Goal: Find specific page/section: Find specific page/section

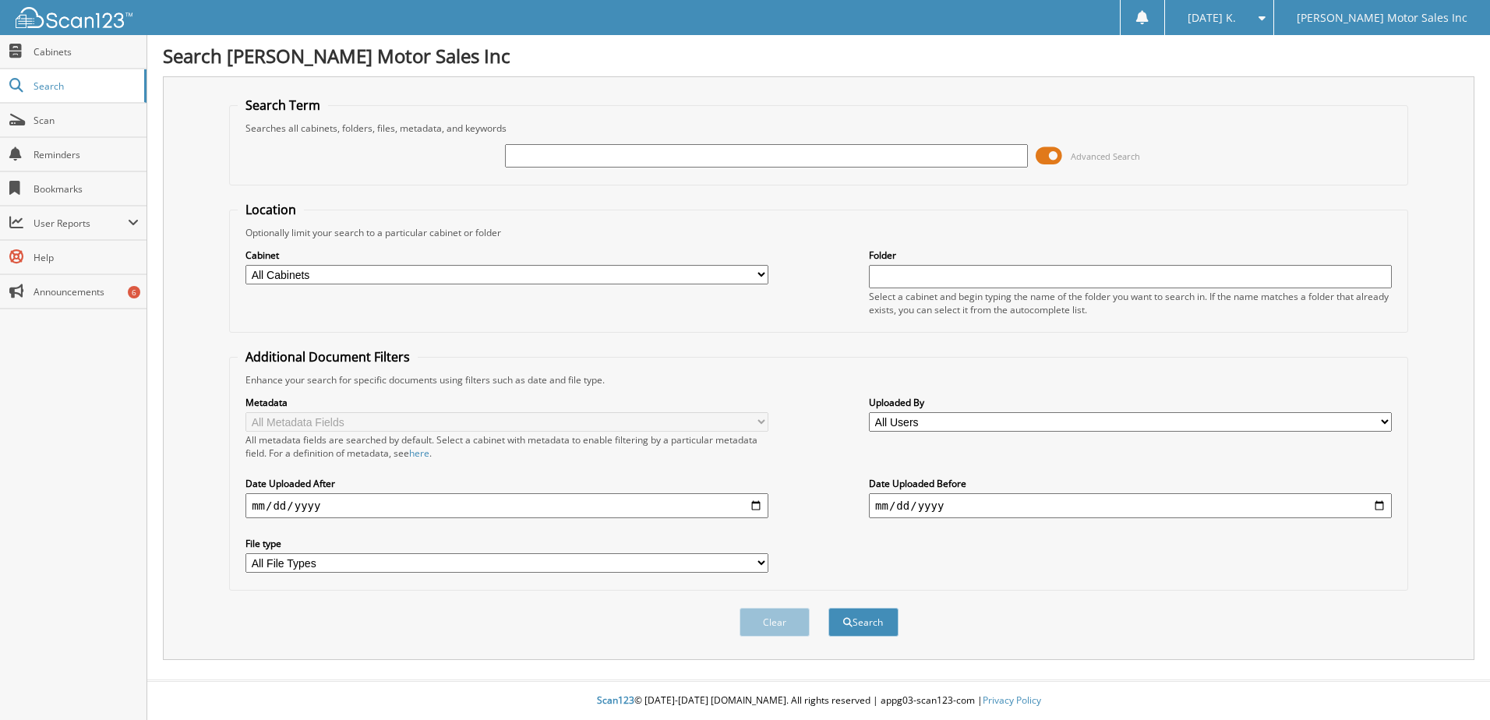
click at [583, 151] on input "text" at bounding box center [766, 155] width 523 height 23
type input "14902"
click at [829, 608] on button "Search" at bounding box center [864, 622] width 70 height 29
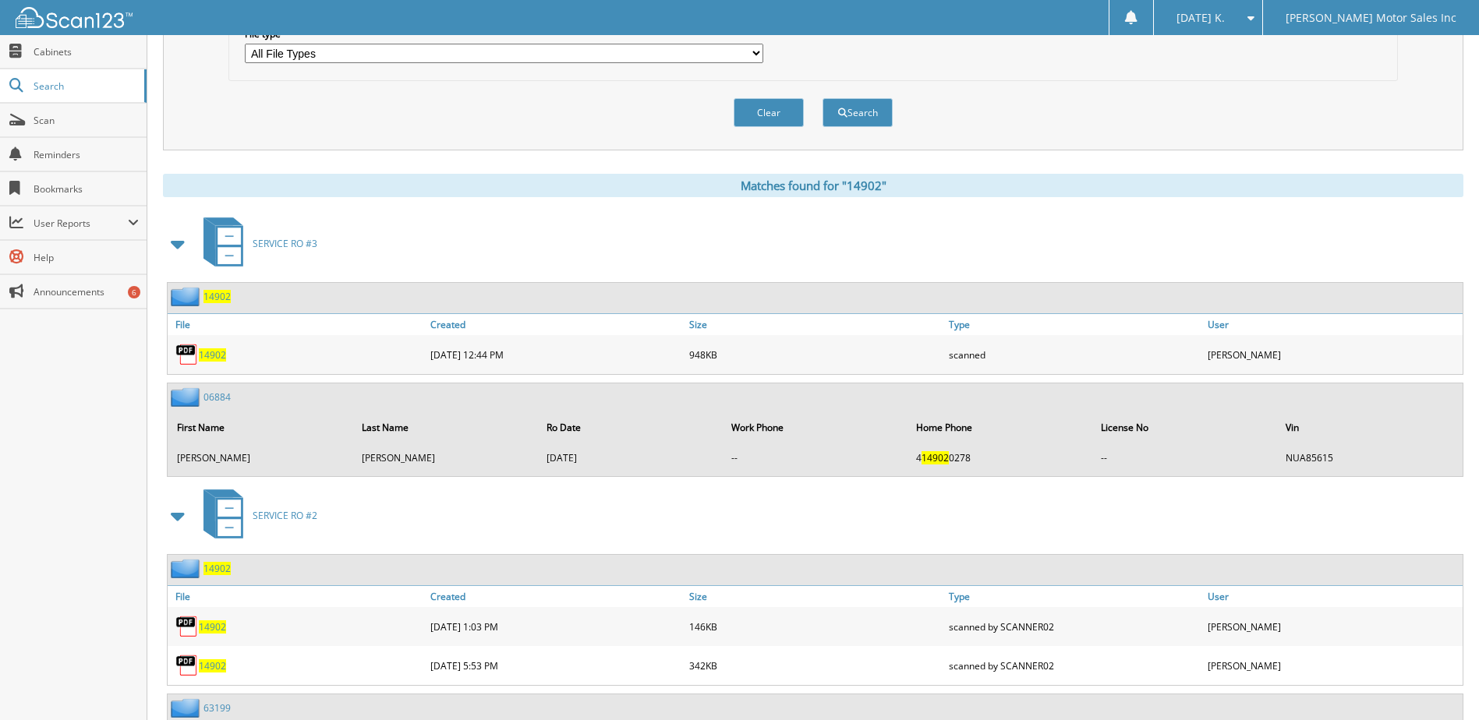
click at [208, 357] on span "14902" at bounding box center [212, 354] width 27 height 13
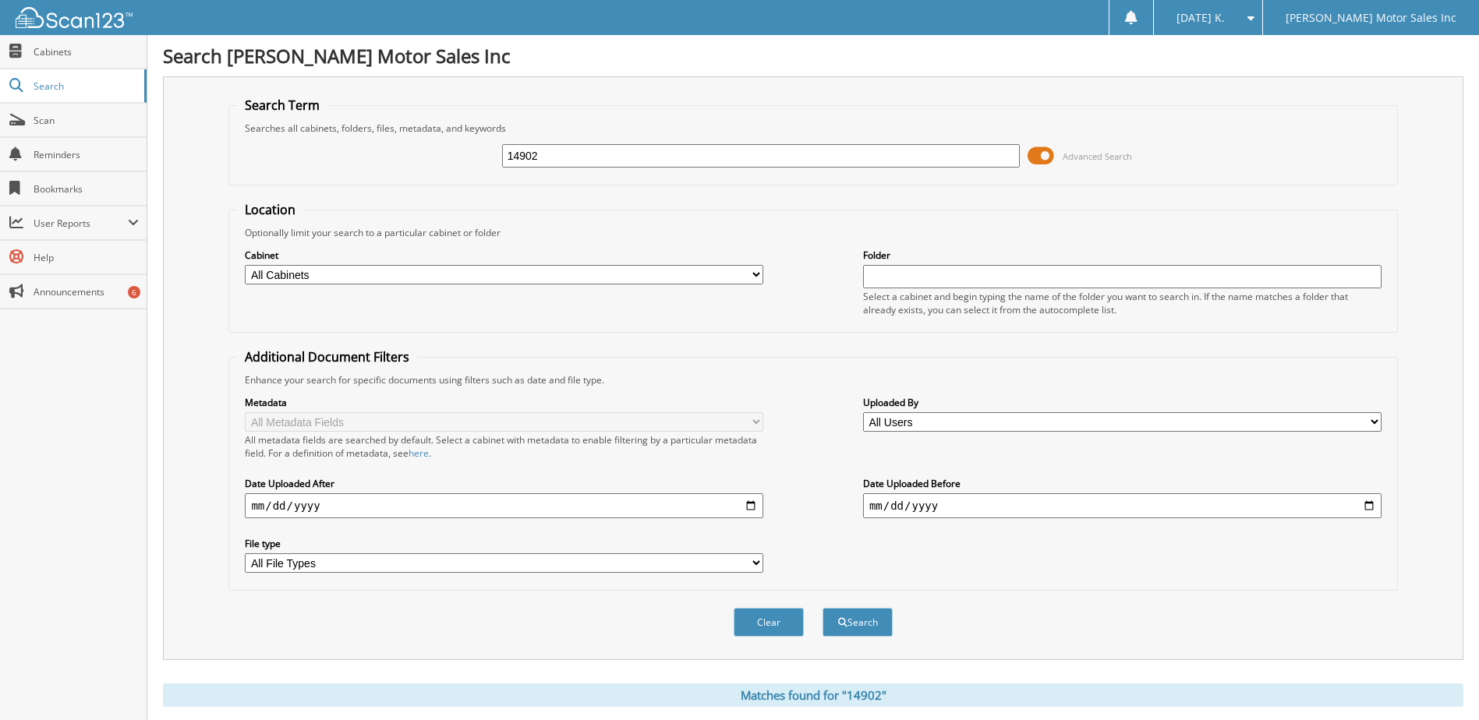
click at [558, 157] on input "14902" at bounding box center [761, 155] width 518 height 23
type input "14989"
click at [822, 608] on button "Search" at bounding box center [857, 622] width 70 height 29
click at [567, 145] on input "14989" at bounding box center [761, 155] width 518 height 23
type input "1"
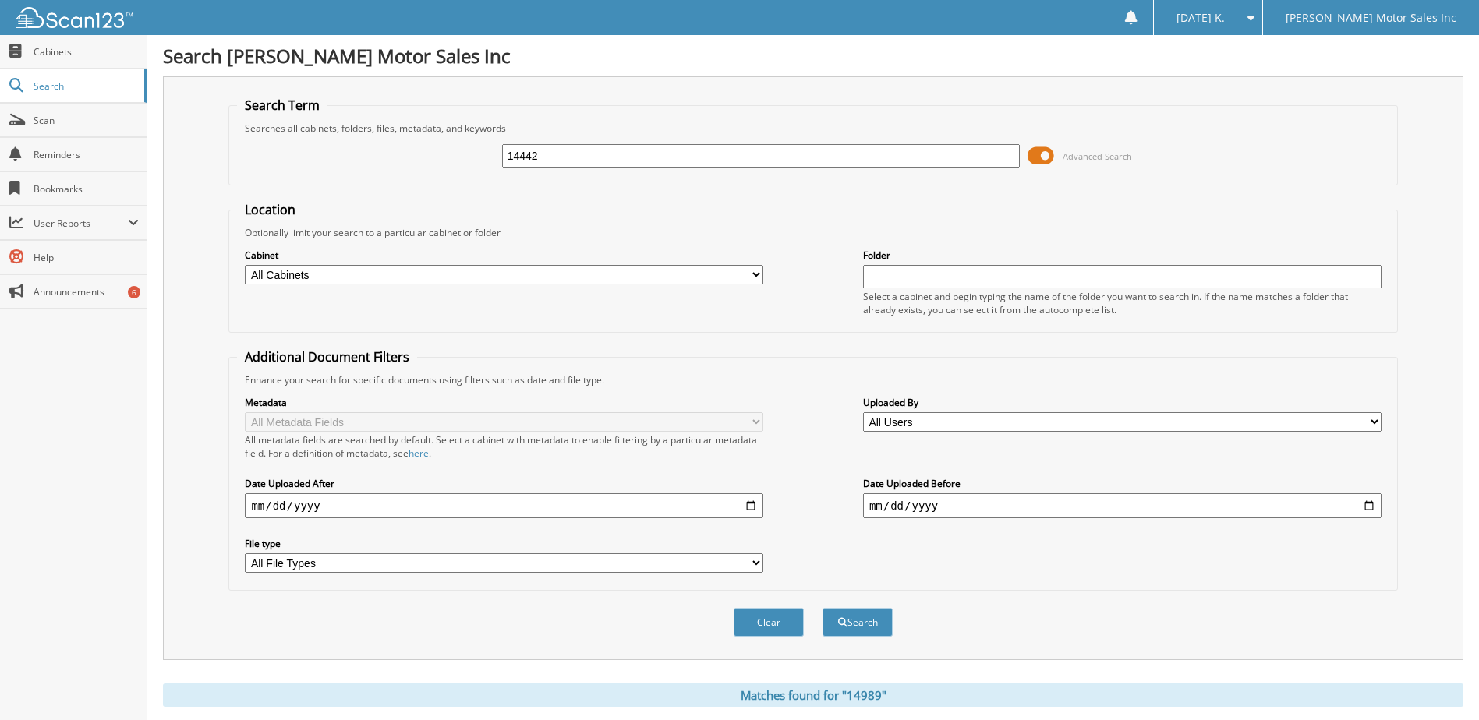
type input "14442"
click at [822, 608] on button "Search" at bounding box center [857, 622] width 70 height 29
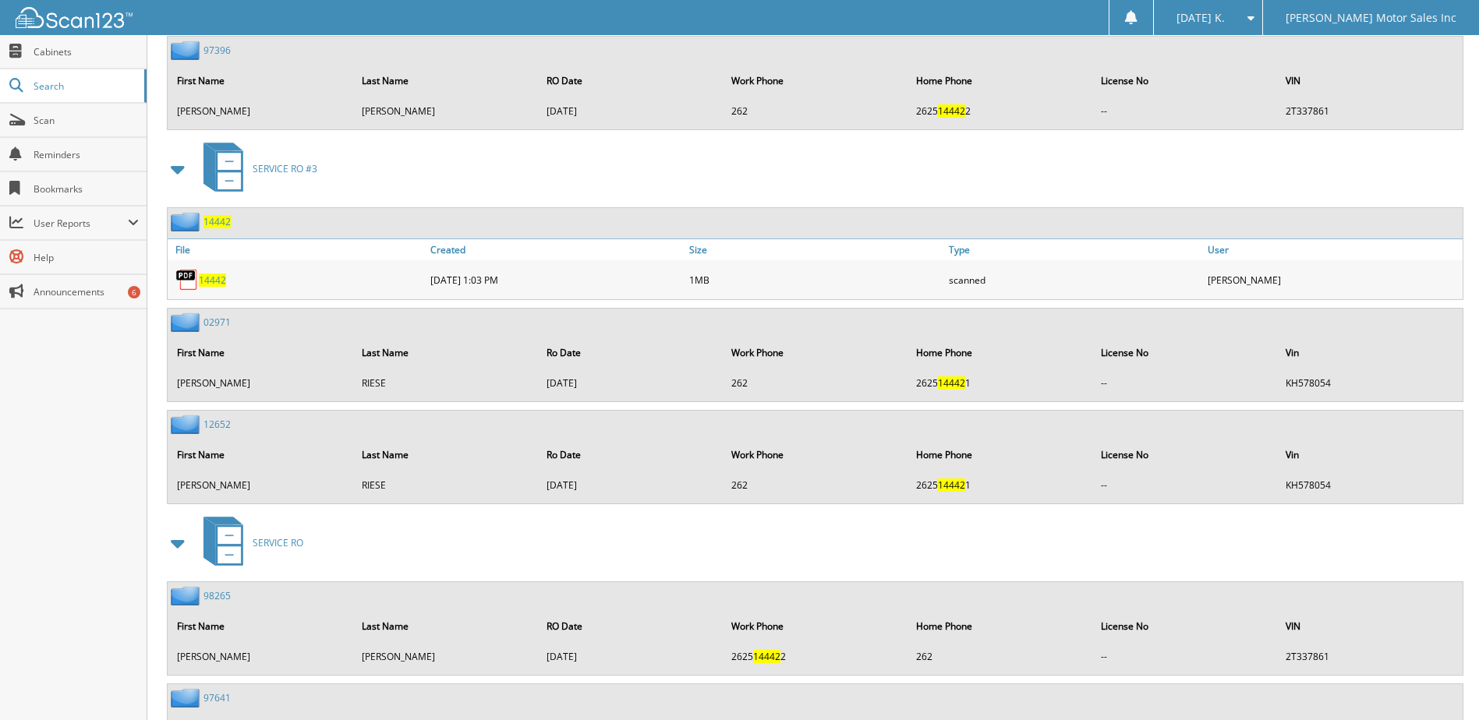
scroll to position [4676, 0]
click at [211, 279] on span "14442" at bounding box center [212, 277] width 27 height 13
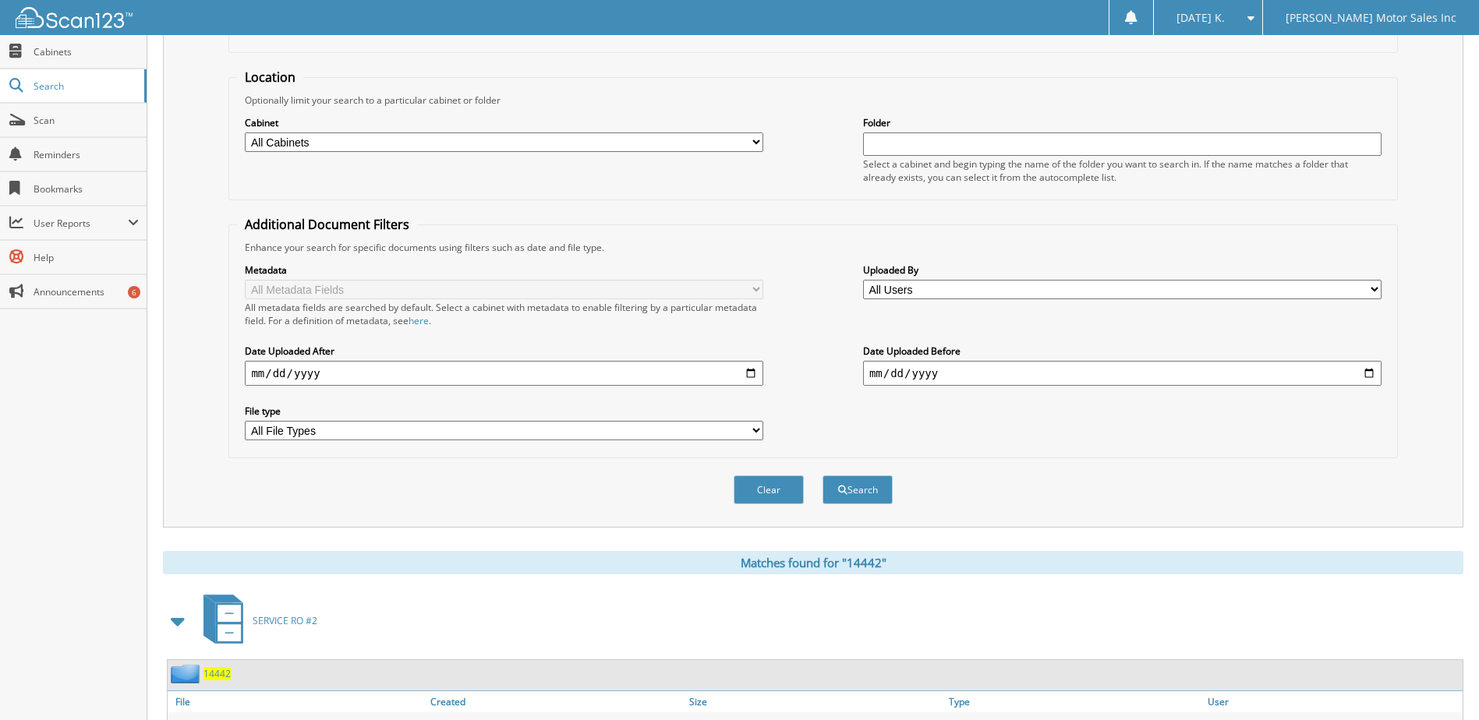
scroll to position [0, 0]
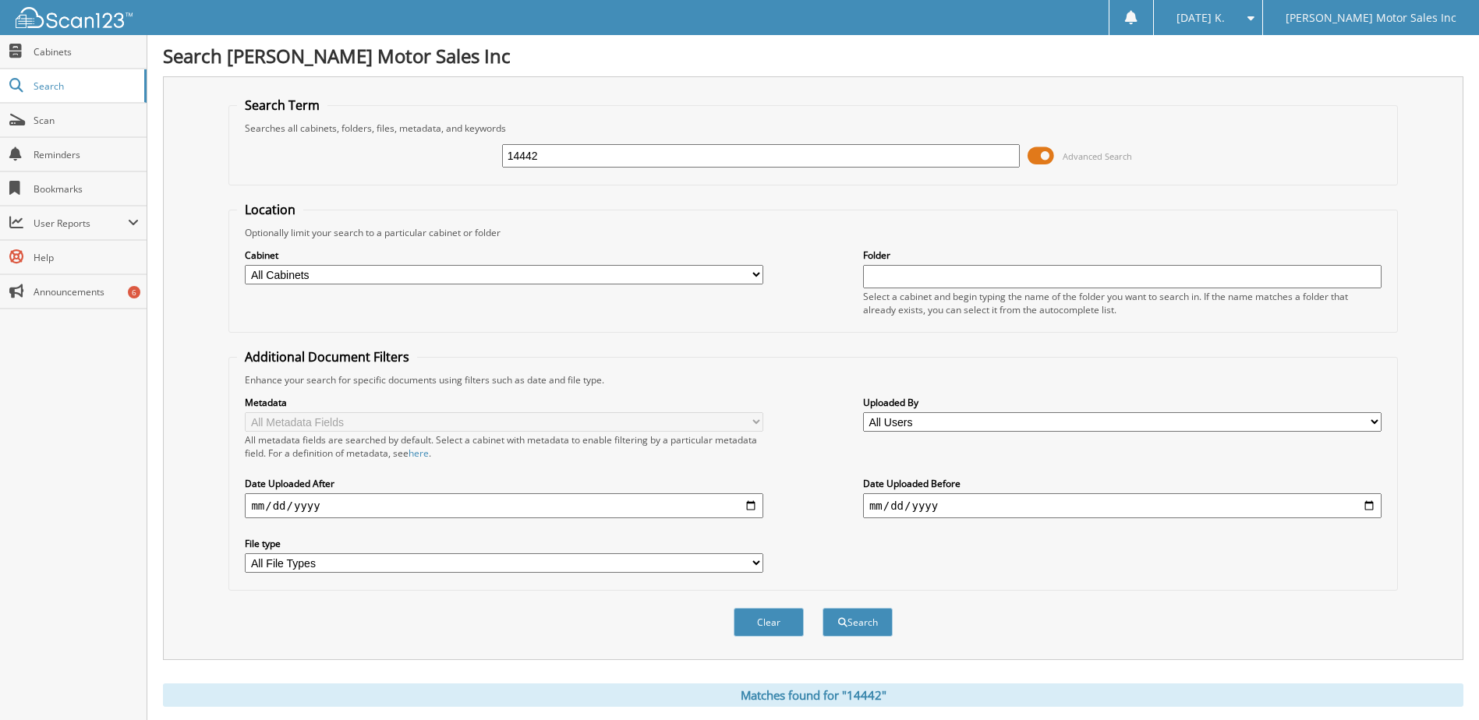
click at [594, 159] on input "14442" at bounding box center [761, 155] width 518 height 23
type input "1"
type input "14667"
click at [822, 608] on button "Search" at bounding box center [857, 622] width 70 height 29
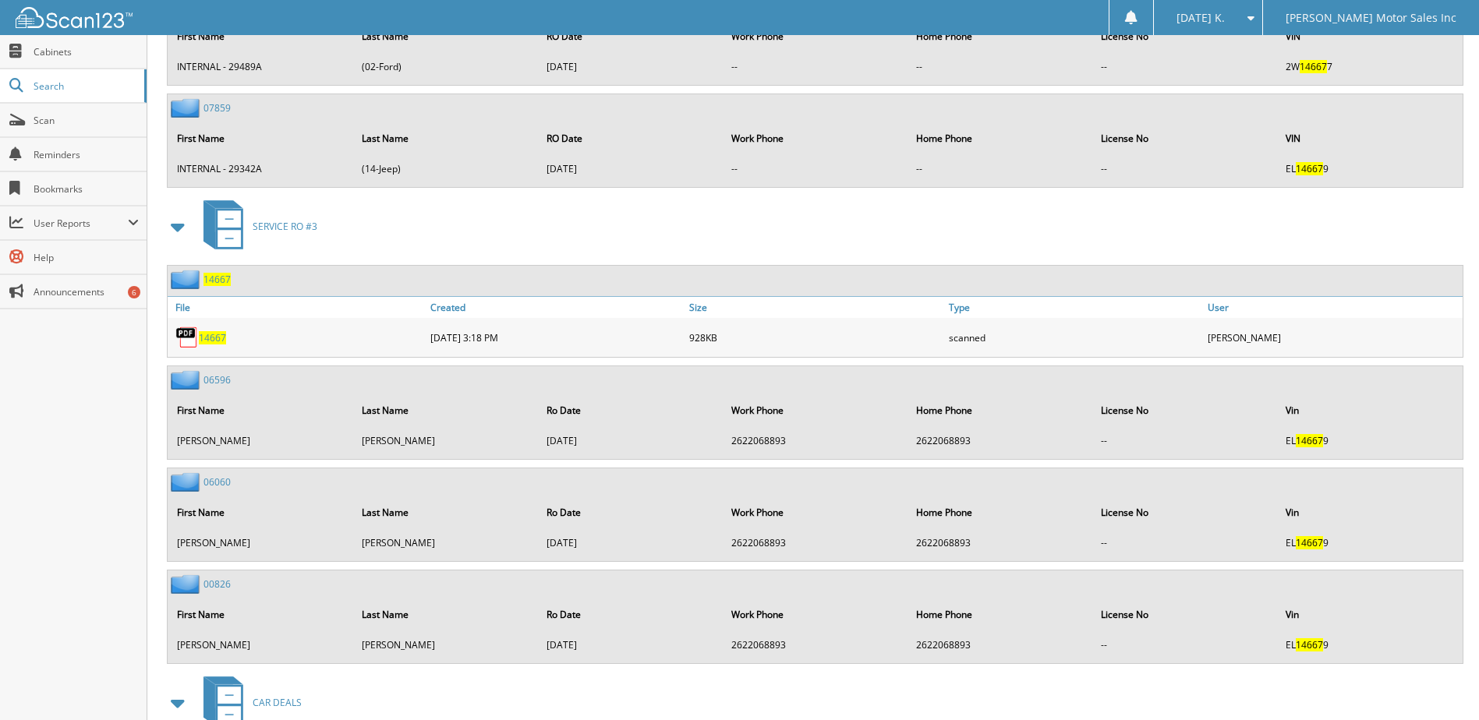
scroll to position [2573, 0]
click at [218, 336] on span "14667" at bounding box center [212, 338] width 27 height 13
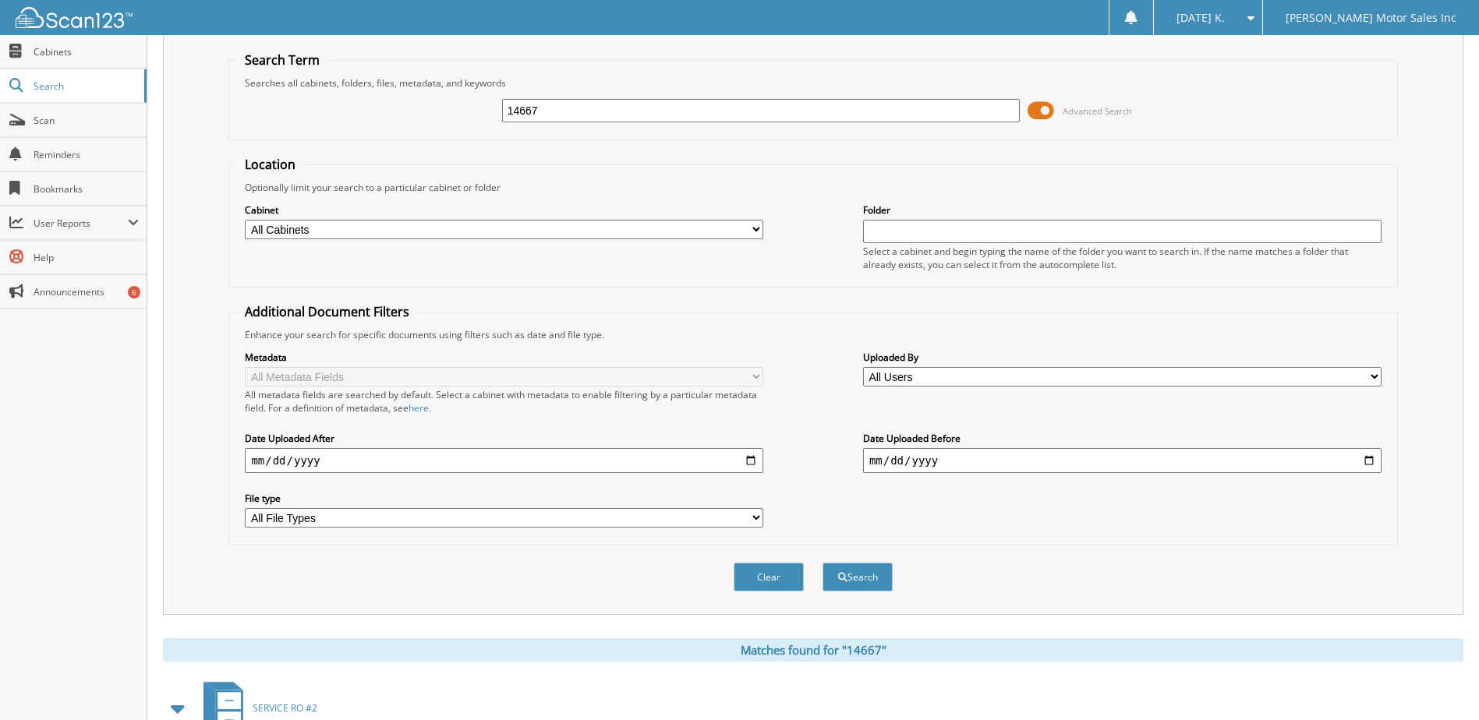
scroll to position [0, 0]
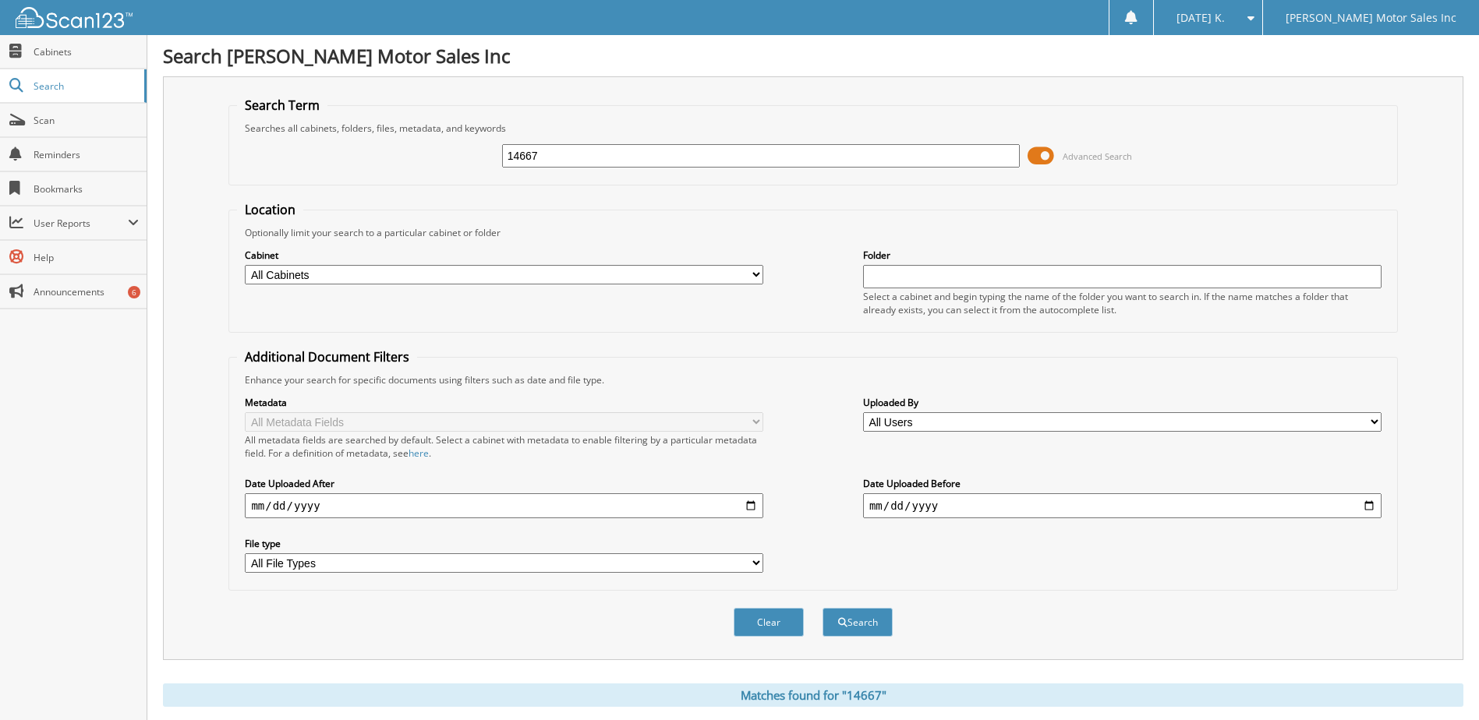
click at [539, 154] on input "14667" at bounding box center [761, 155] width 518 height 23
type input "1"
type input "14712"
click at [822, 608] on button "Search" at bounding box center [857, 622] width 70 height 29
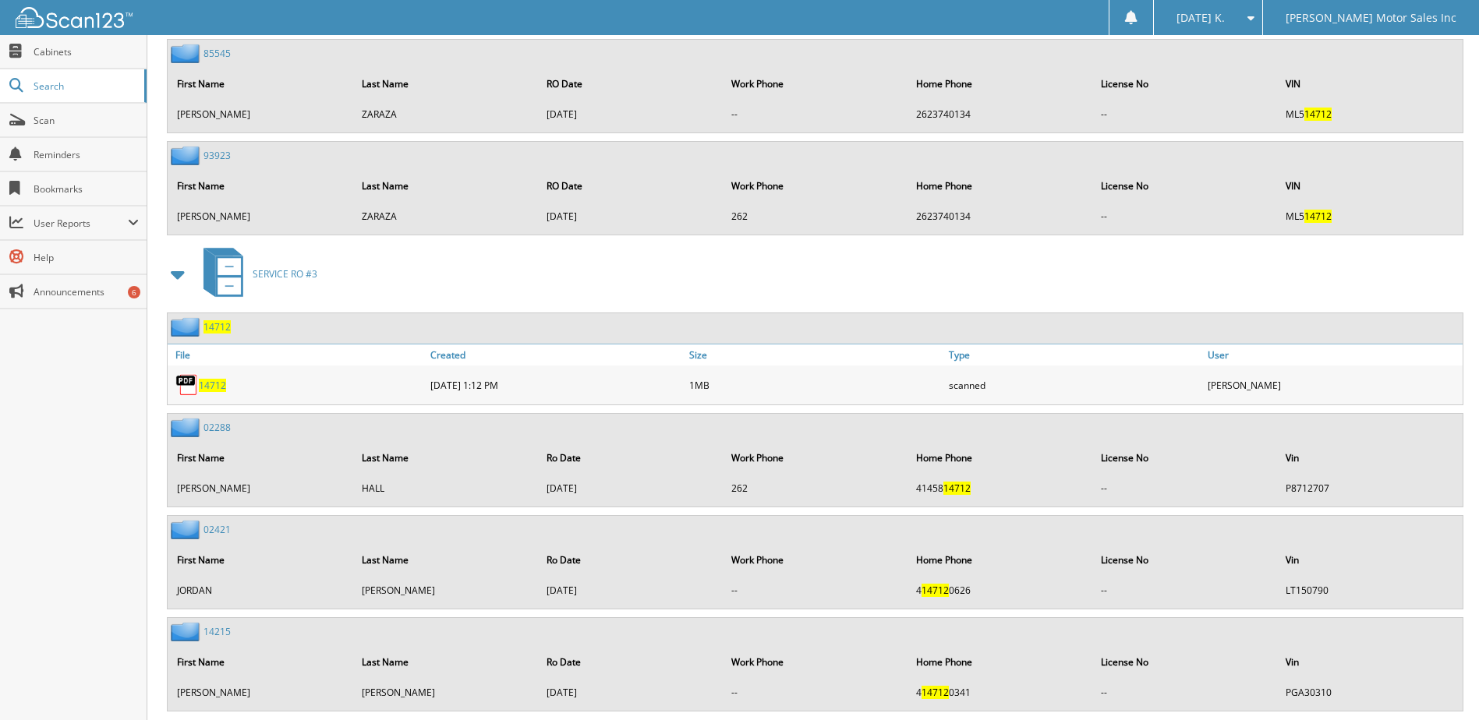
scroll to position [2182, 0]
click at [207, 384] on span "14712" at bounding box center [212, 384] width 27 height 13
